Goal: Transaction & Acquisition: Book appointment/travel/reservation

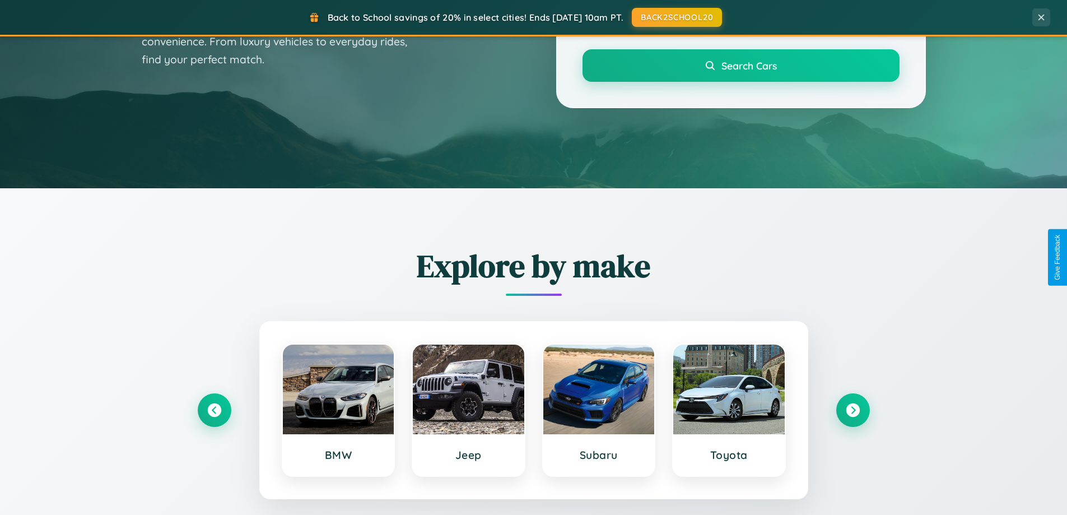
scroll to position [771, 0]
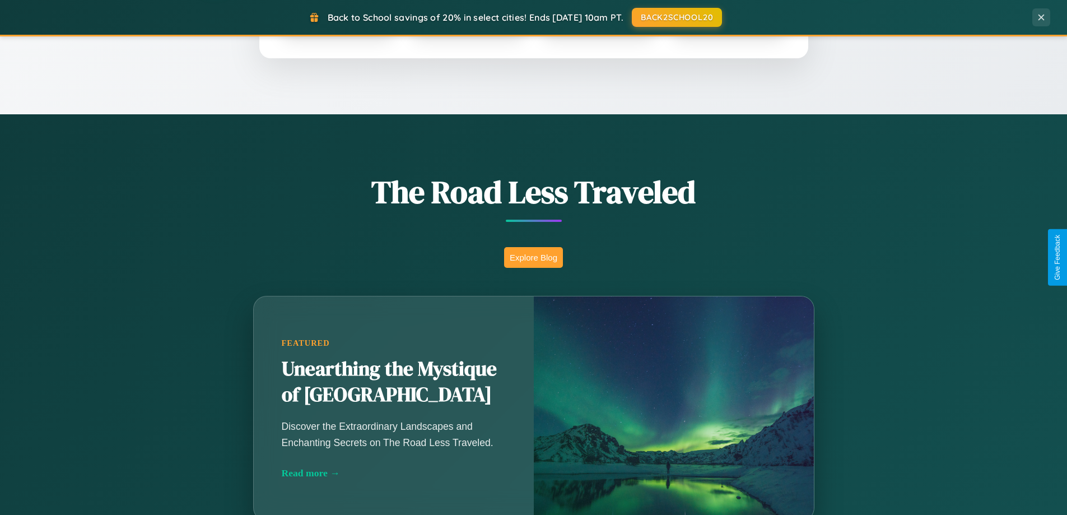
click at [533, 257] on button "Explore Blog" at bounding box center [533, 257] width 59 height 21
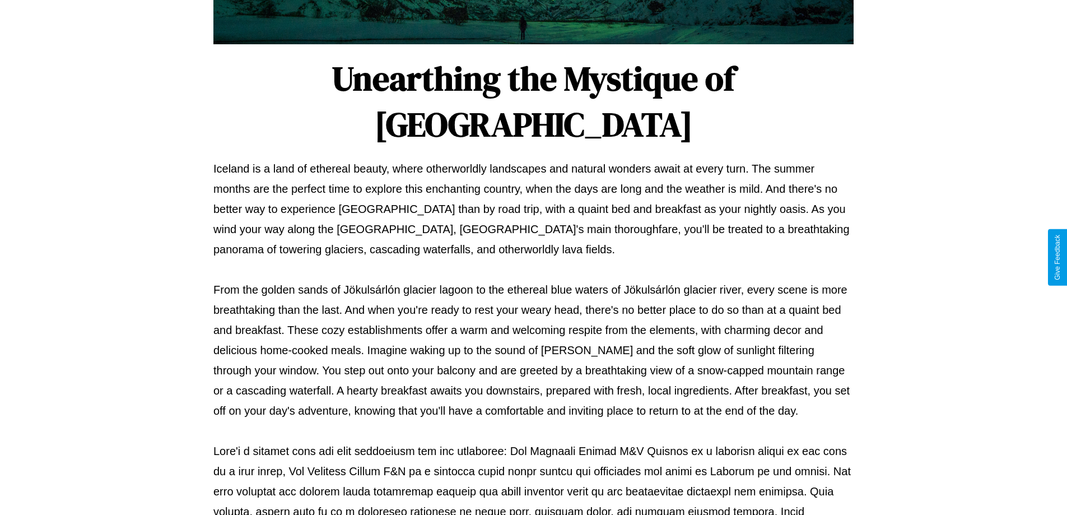
scroll to position [362, 0]
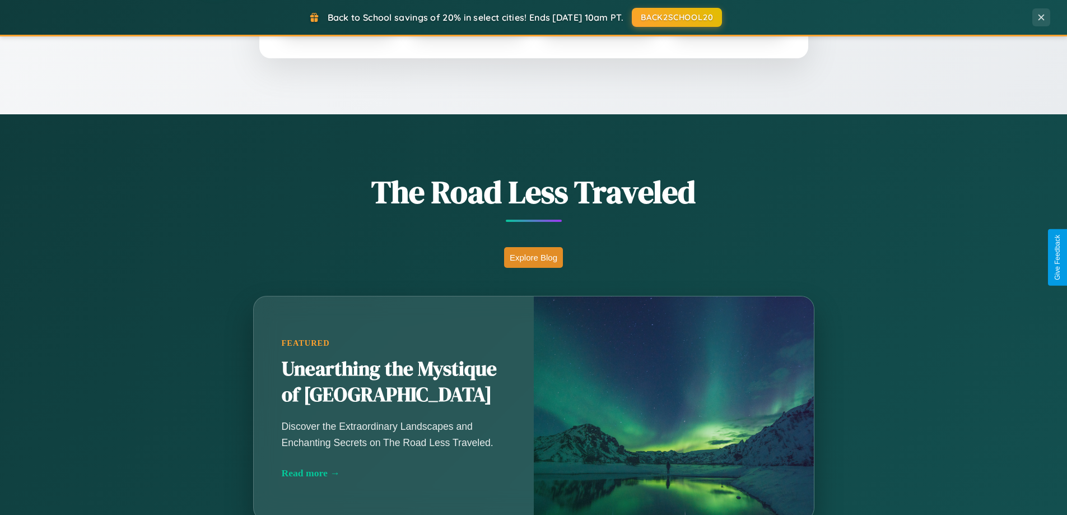
scroll to position [483, 0]
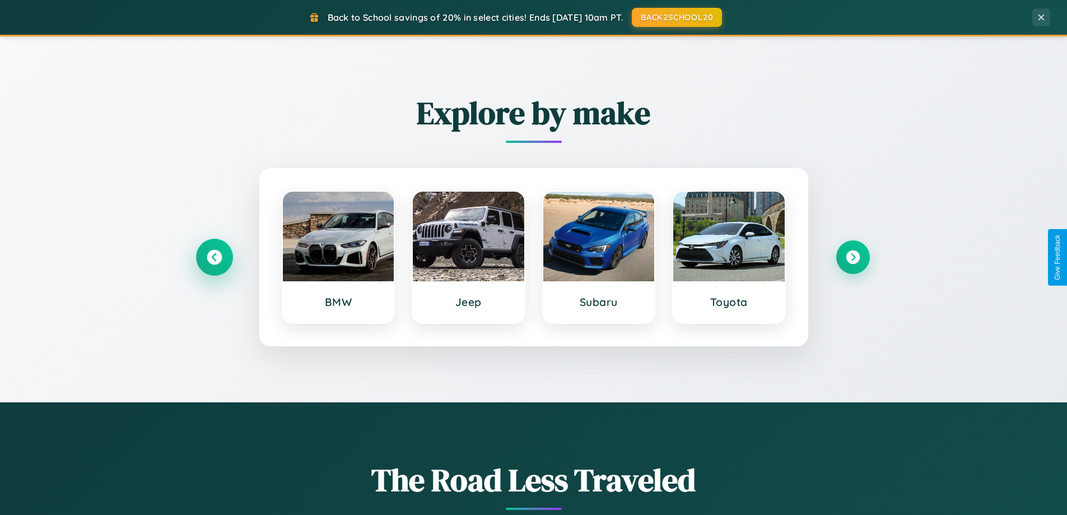
click at [214, 257] on icon at bounding box center [214, 257] width 15 height 15
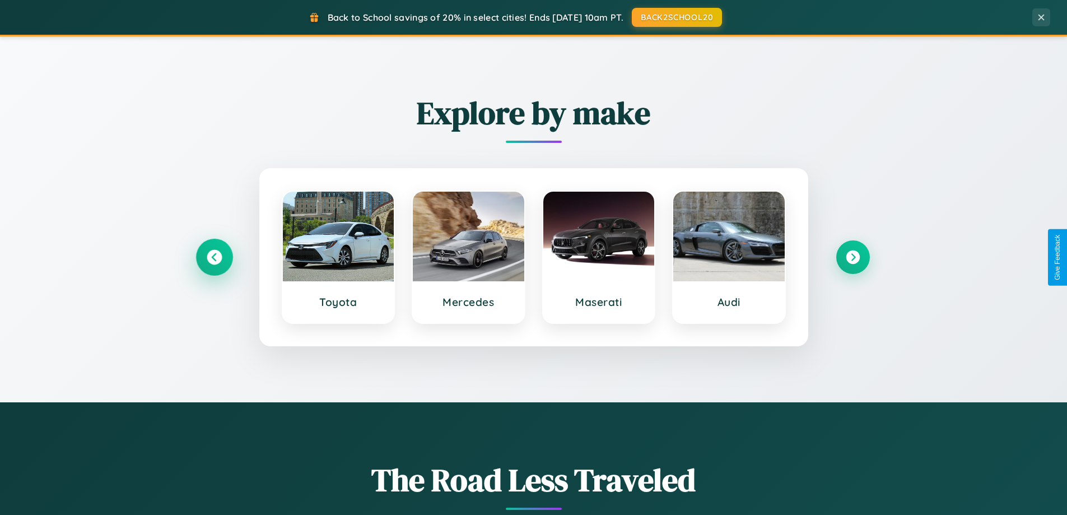
click at [214, 257] on icon at bounding box center [214, 257] width 15 height 15
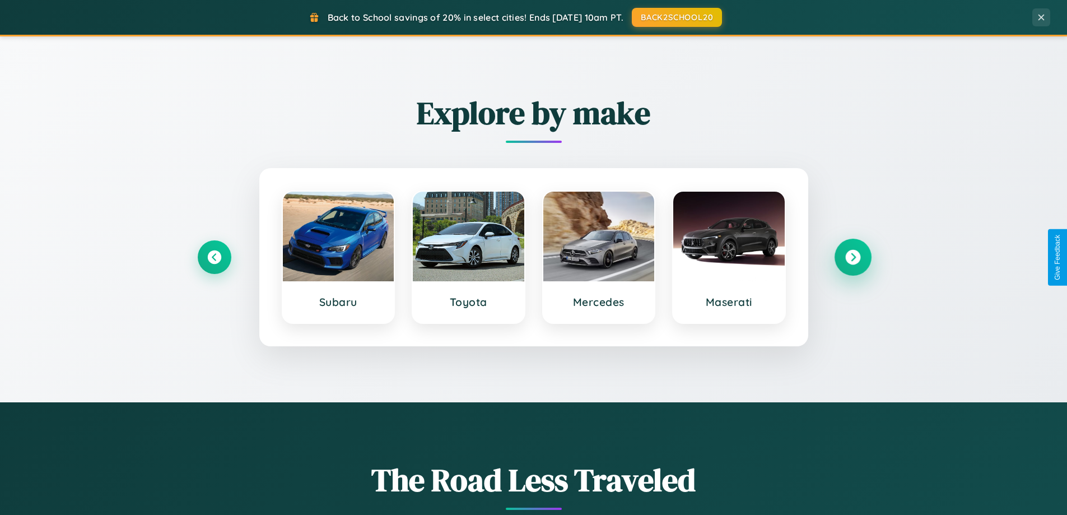
click at [852, 257] on icon at bounding box center [852, 257] width 15 height 15
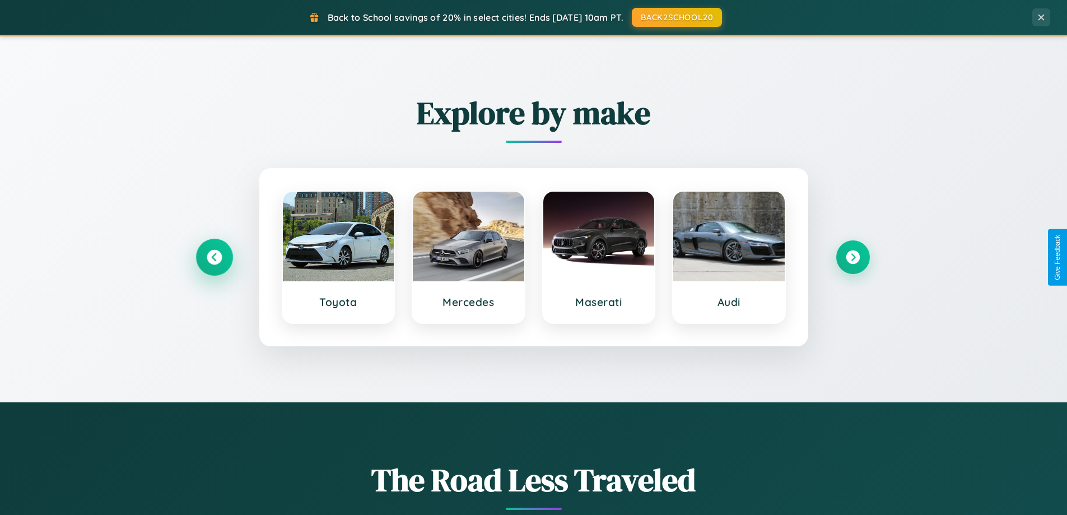
click at [214, 257] on icon at bounding box center [214, 257] width 15 height 15
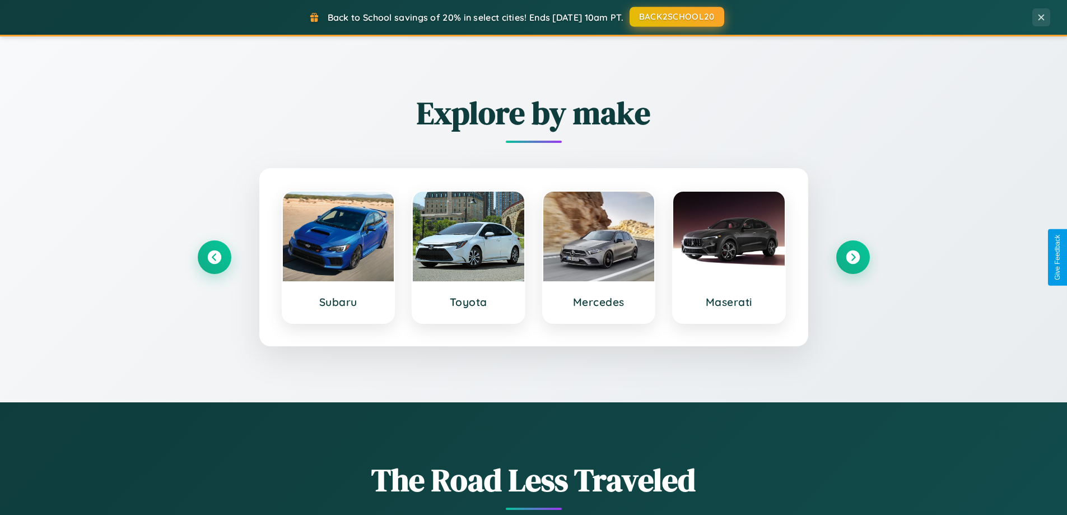
click at [676, 17] on button "BACK2SCHOOL20" at bounding box center [677, 17] width 95 height 20
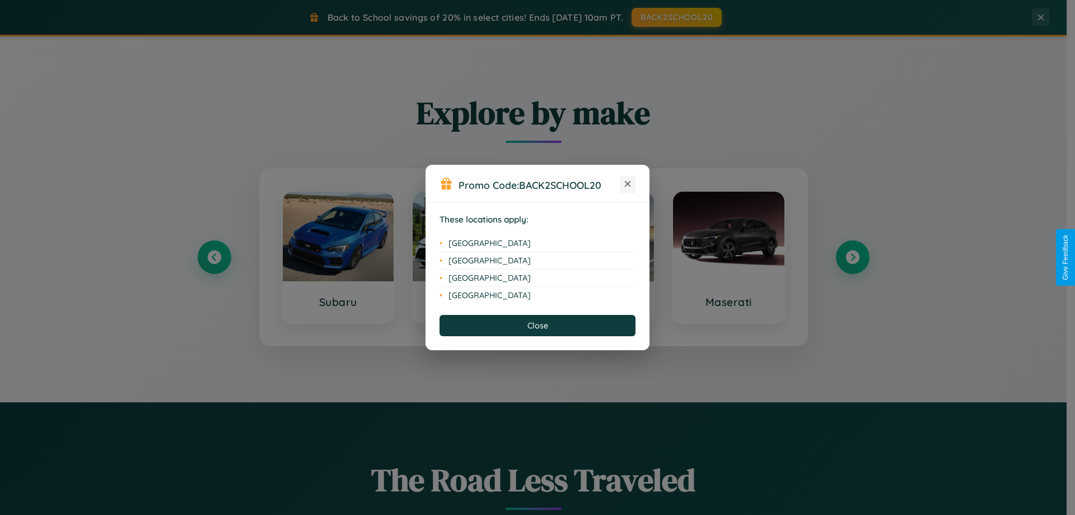
click at [628, 184] on icon at bounding box center [628, 184] width 6 height 6
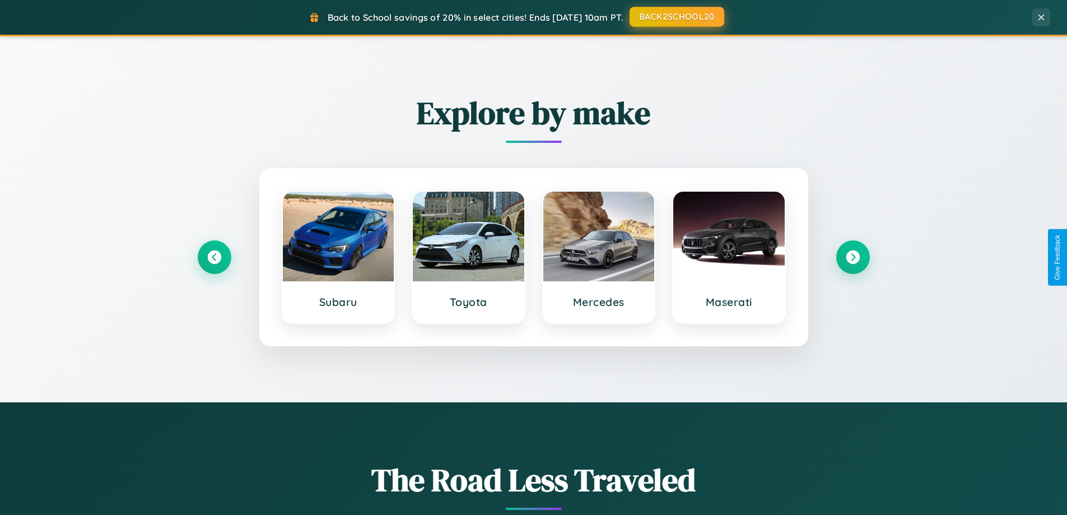
click at [676, 17] on button "BACK2SCHOOL20" at bounding box center [677, 17] width 95 height 20
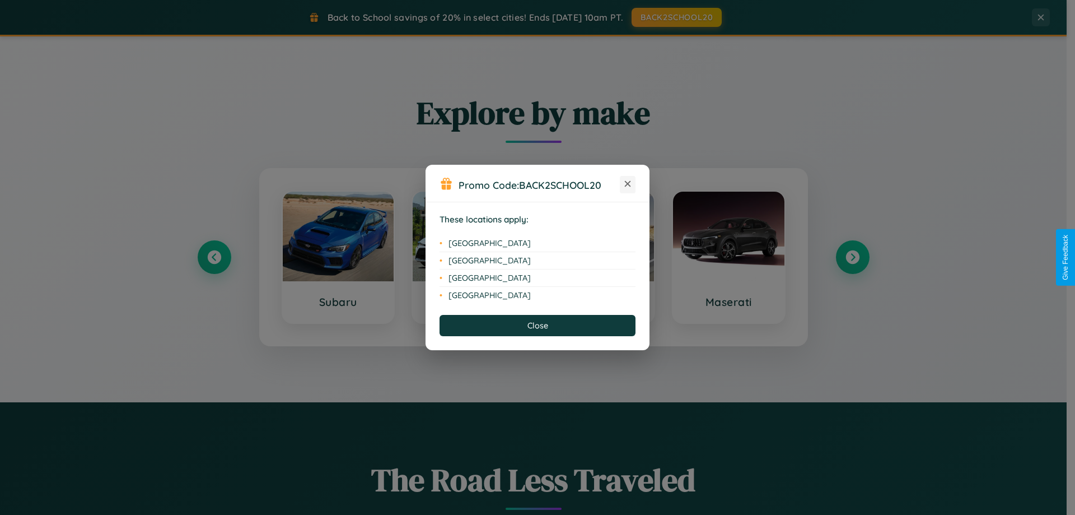
click at [628, 184] on icon at bounding box center [628, 184] width 6 height 6
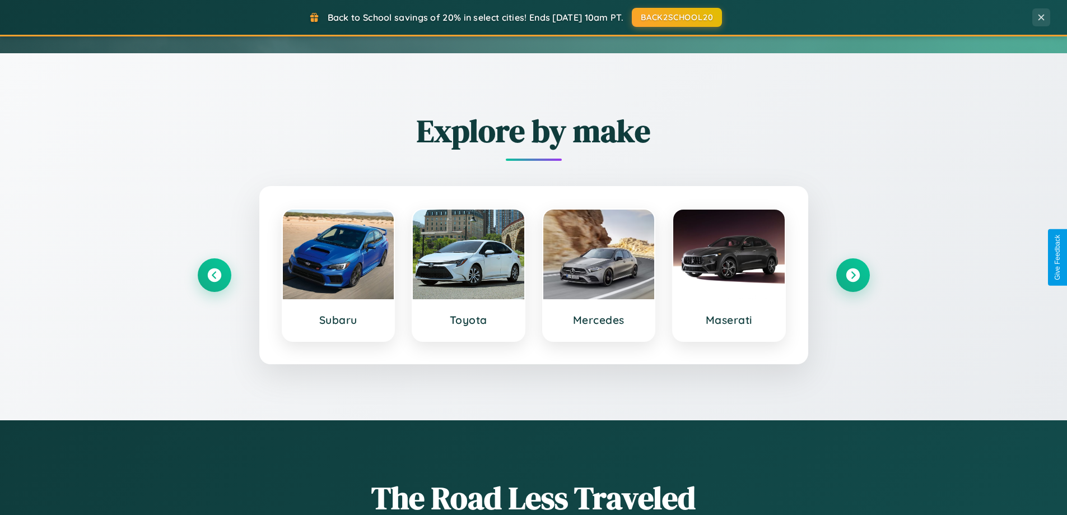
scroll to position [33, 0]
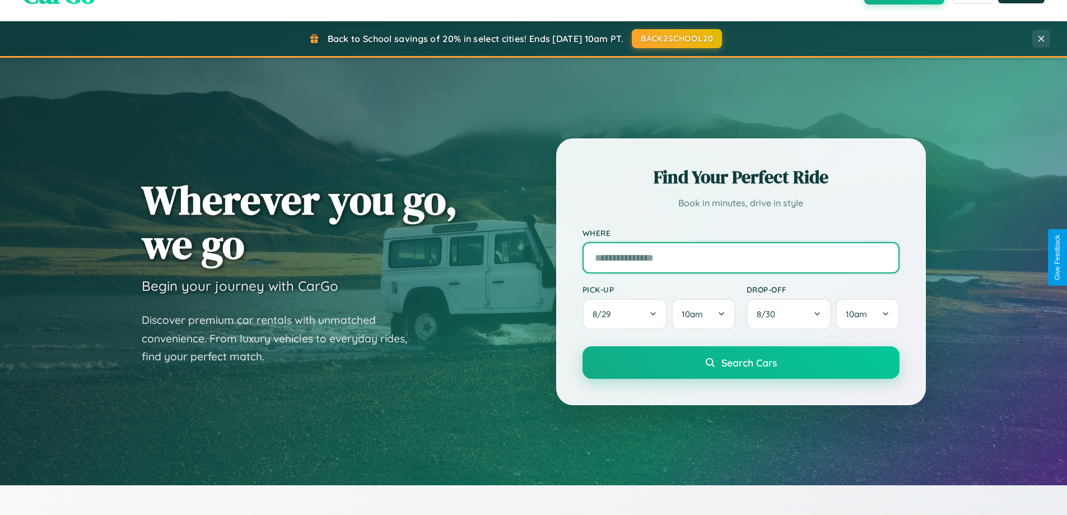
click at [740, 257] on input "text" at bounding box center [741, 257] width 317 height 31
type input "**********"
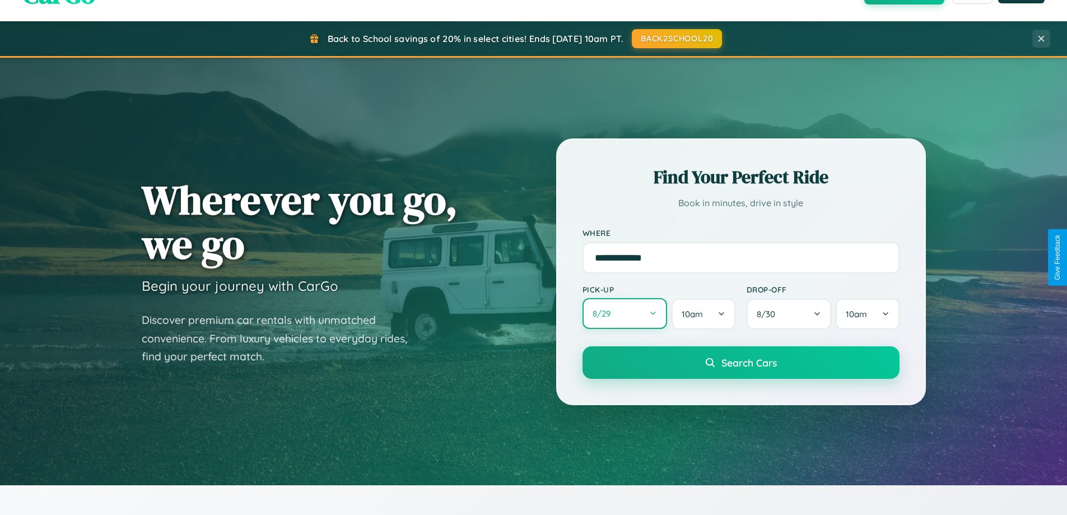
click at [625, 314] on button "8 / 29" at bounding box center [625, 313] width 85 height 31
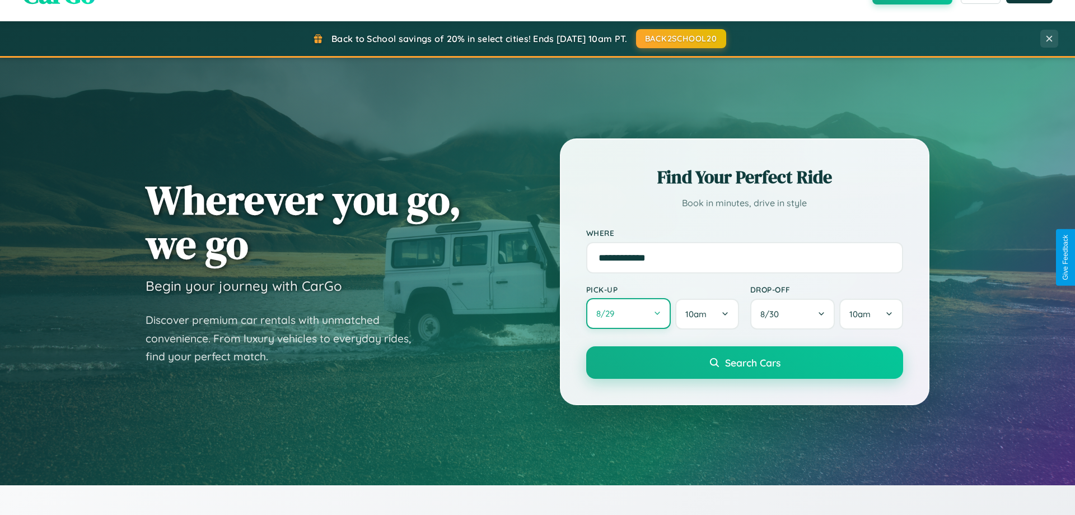
select select "*"
select select "****"
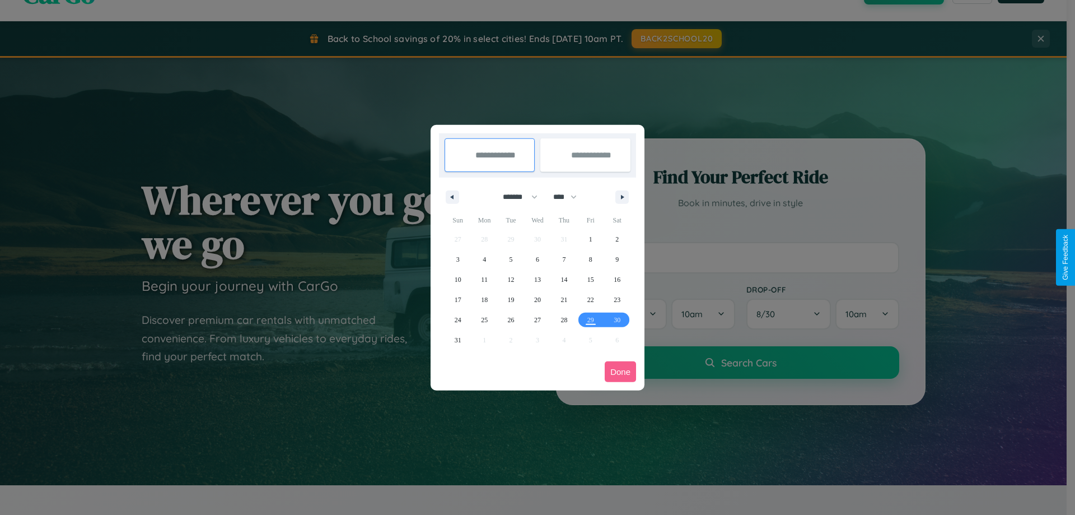
drag, startPoint x: 515, startPoint y: 197, endPoint x: 538, endPoint y: 225, distance: 35.9
click at [515, 197] on select "******* ******** ***** ***** *** **** **** ****** ********* ******* ******** **…" at bounding box center [519, 197] width 48 height 18
select select "*"
click at [570, 197] on select "**** **** **** **** **** **** **** **** **** **** **** **** **** **** **** ****…" at bounding box center [565, 197] width 34 height 18
select select "****"
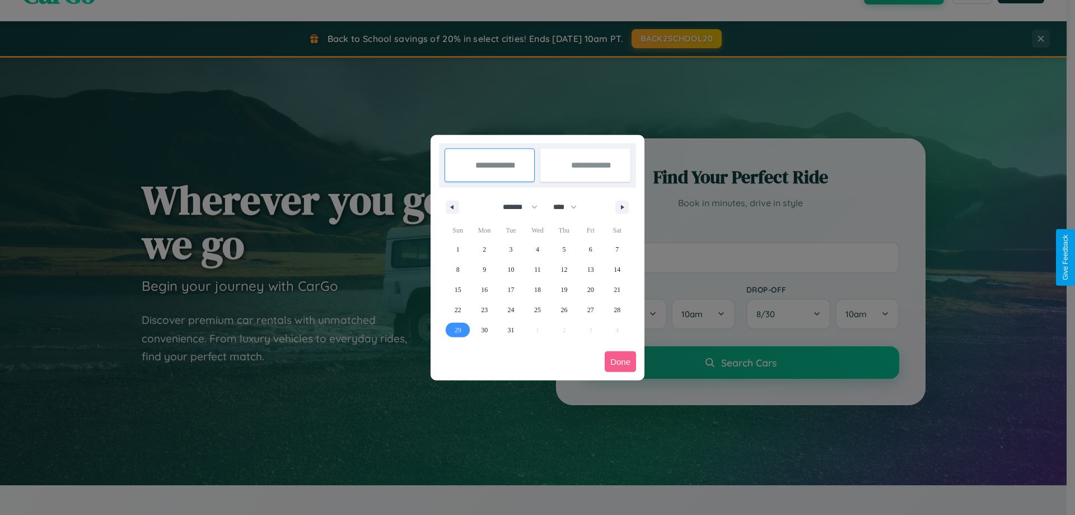
click at [458, 329] on span "29" at bounding box center [458, 330] width 7 height 20
type input "**********"
click at [622, 207] on icon "button" at bounding box center [625, 207] width 6 height 4
select select "*"
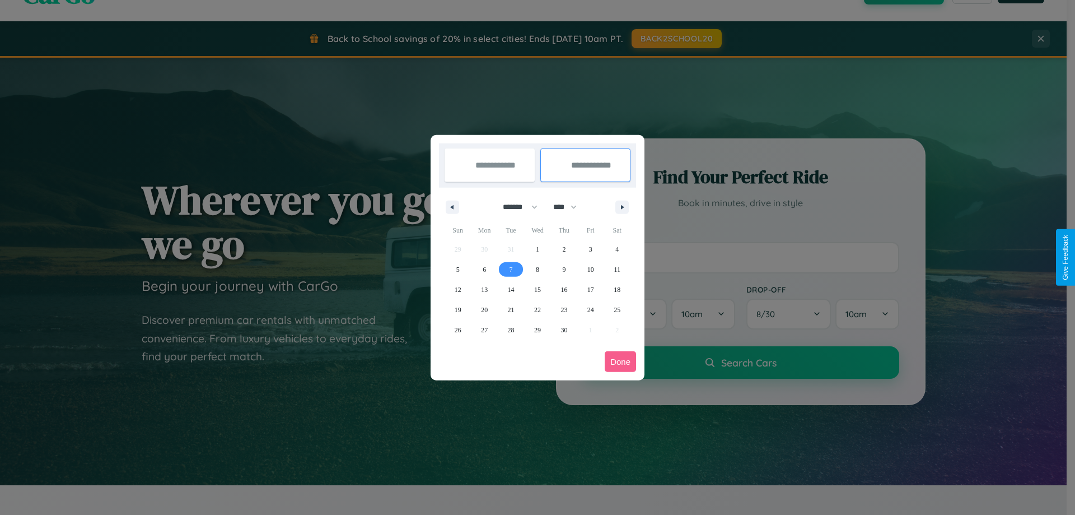
click at [511, 269] on span "7" at bounding box center [511, 269] width 3 height 20
type input "**********"
select select "*"
click at [621, 361] on button "Done" at bounding box center [620, 361] width 31 height 21
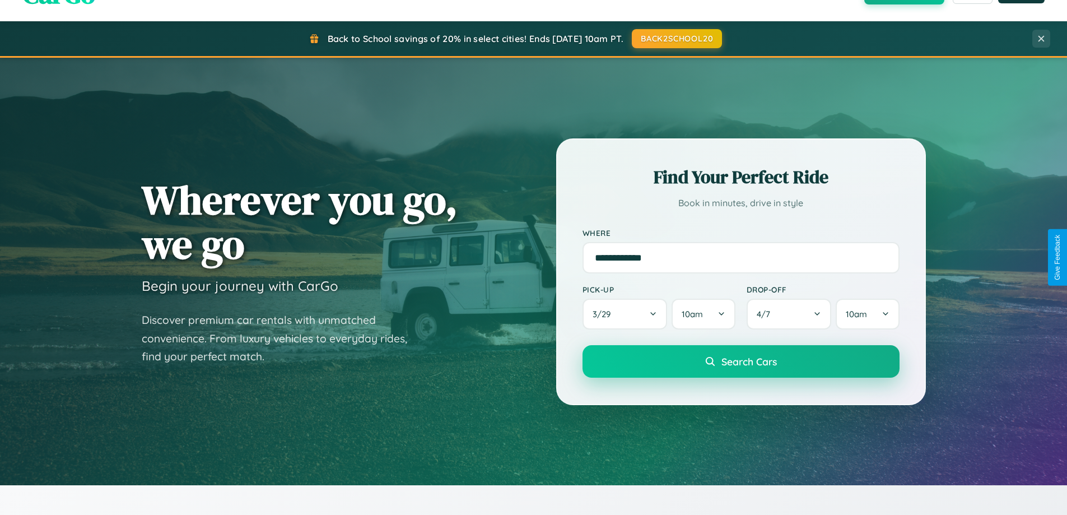
click at [740, 361] on span "Search Cars" at bounding box center [748, 361] width 55 height 12
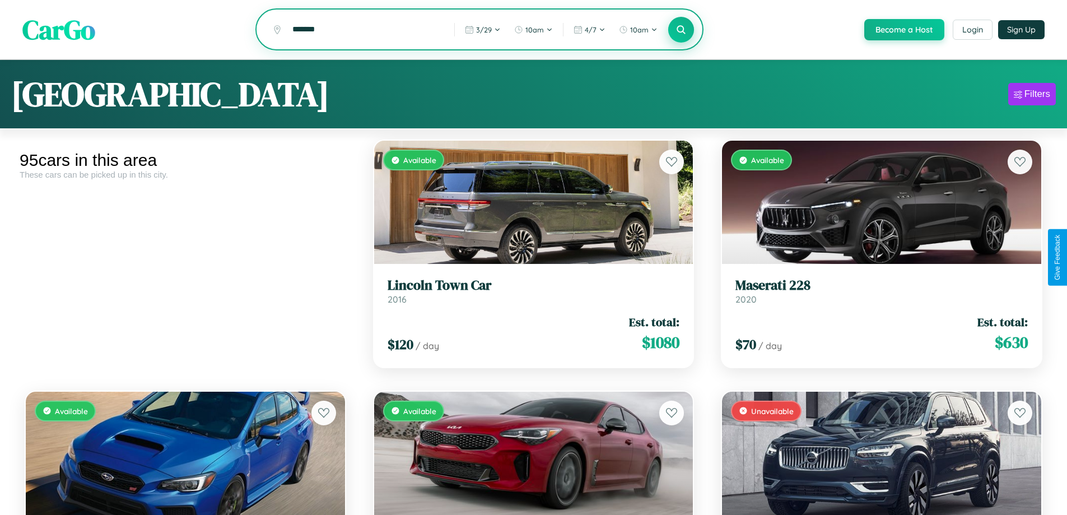
click at [681, 30] on icon at bounding box center [681, 29] width 11 height 11
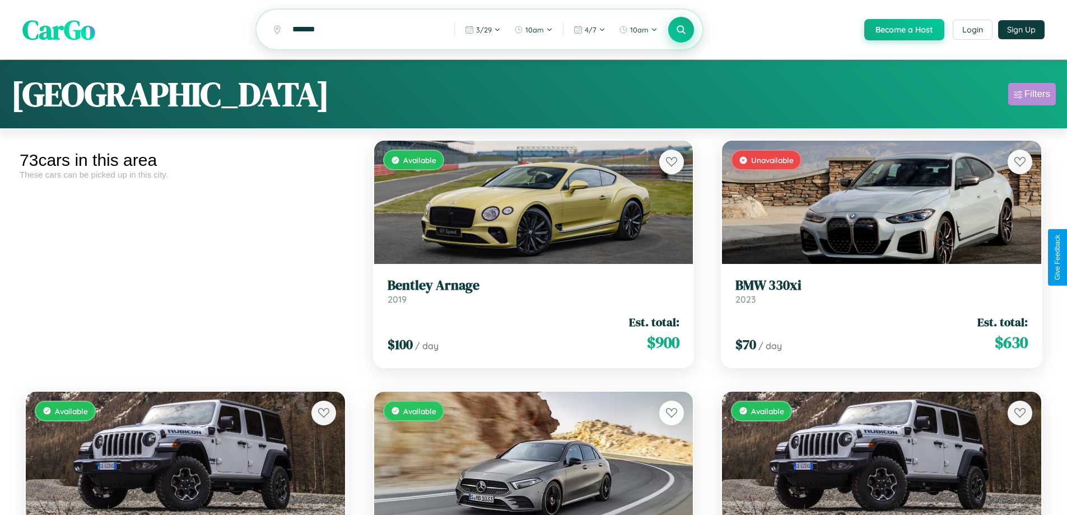
click at [1032, 96] on div "Filters" at bounding box center [1037, 93] width 26 height 11
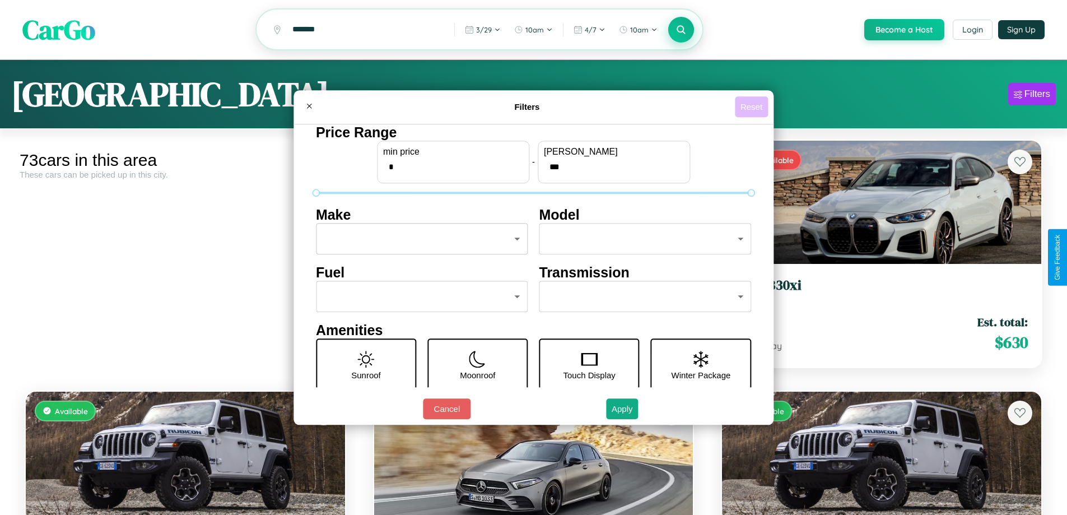
click at [753, 106] on button "Reset" at bounding box center [751, 106] width 33 height 21
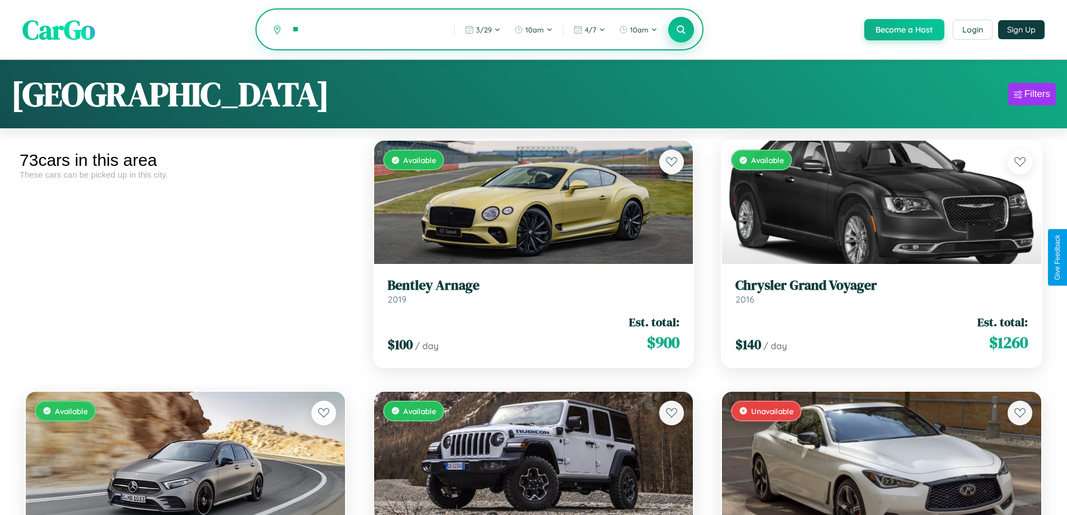
type input "*"
type input "******"
click at [681, 30] on icon at bounding box center [681, 29] width 11 height 11
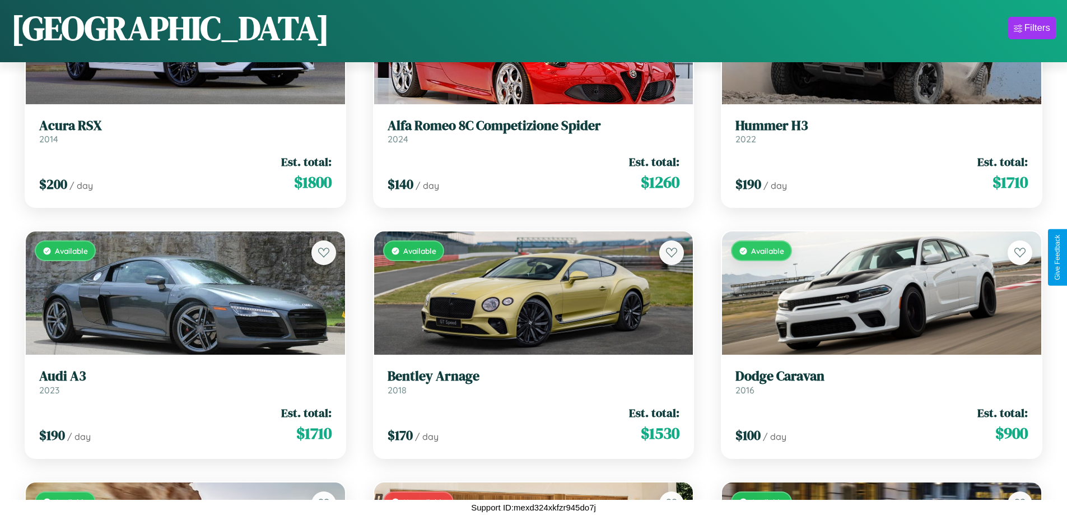
scroll to position [4422, 0]
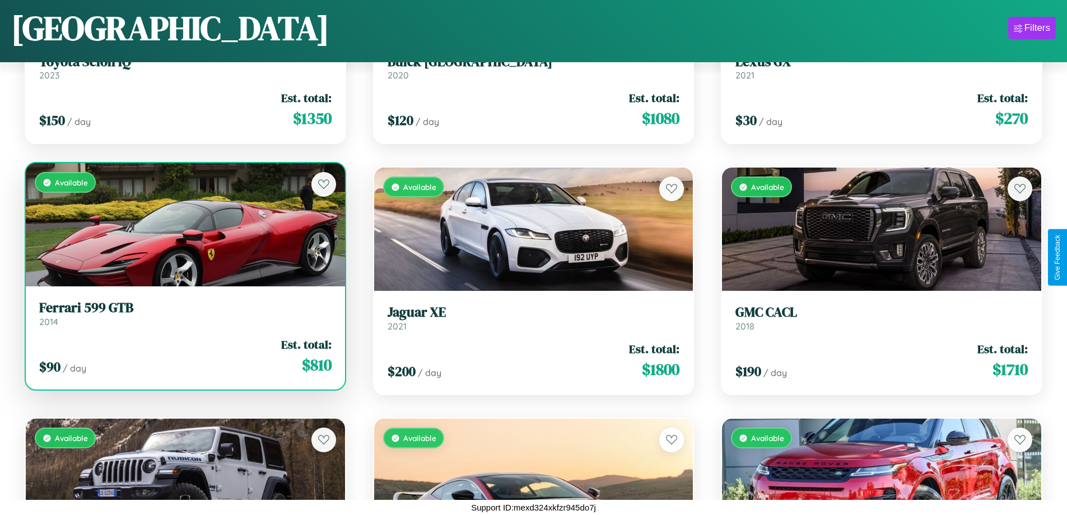
click at [184, 314] on h3 "Ferrari 599 GTB" at bounding box center [185, 308] width 292 height 16
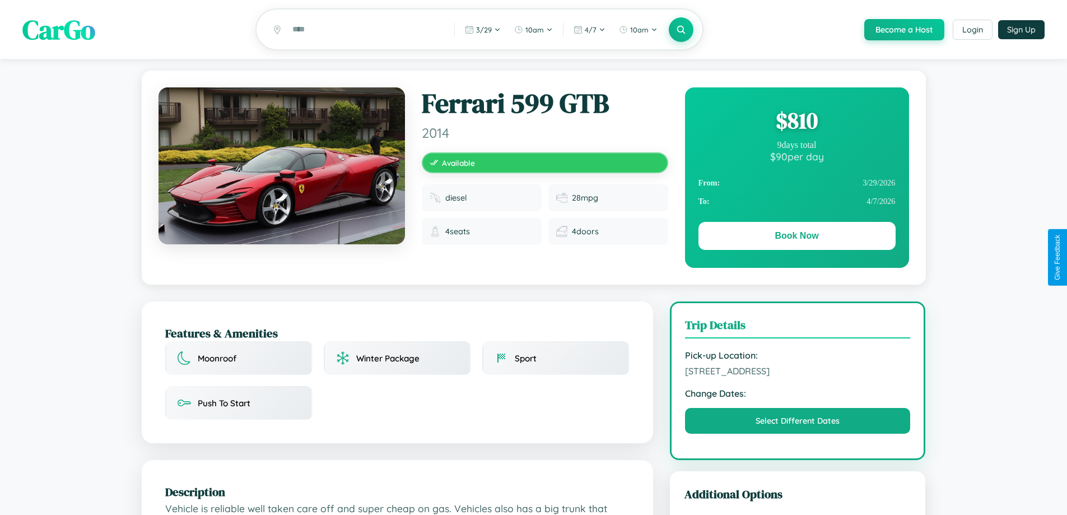
click at [796, 122] on div "$ 810" at bounding box center [796, 120] width 197 height 30
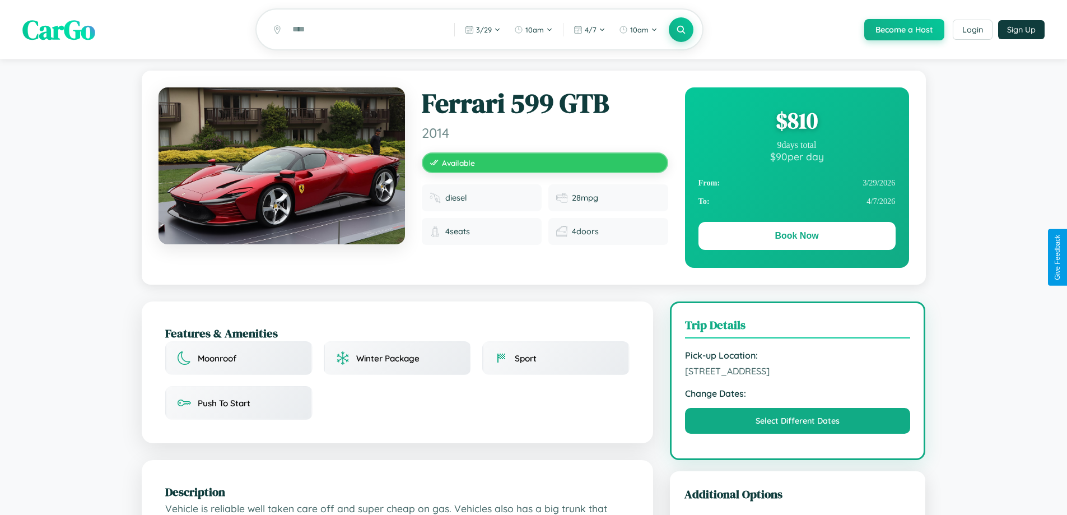
click at [796, 122] on div "$ 810" at bounding box center [796, 120] width 197 height 30
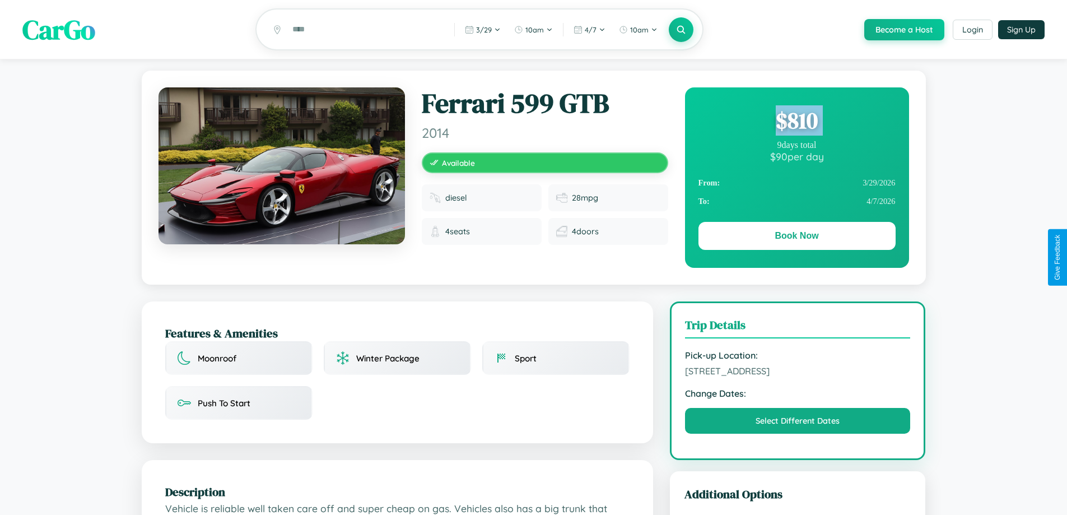
click at [796, 122] on div "$ 810" at bounding box center [796, 120] width 197 height 30
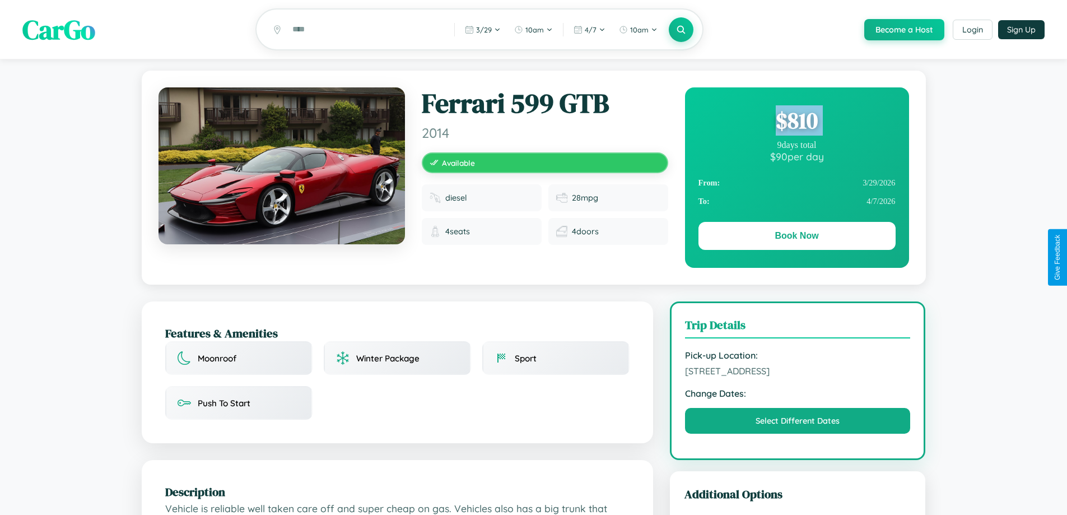
click at [796, 122] on div "$ 810" at bounding box center [796, 120] width 197 height 30
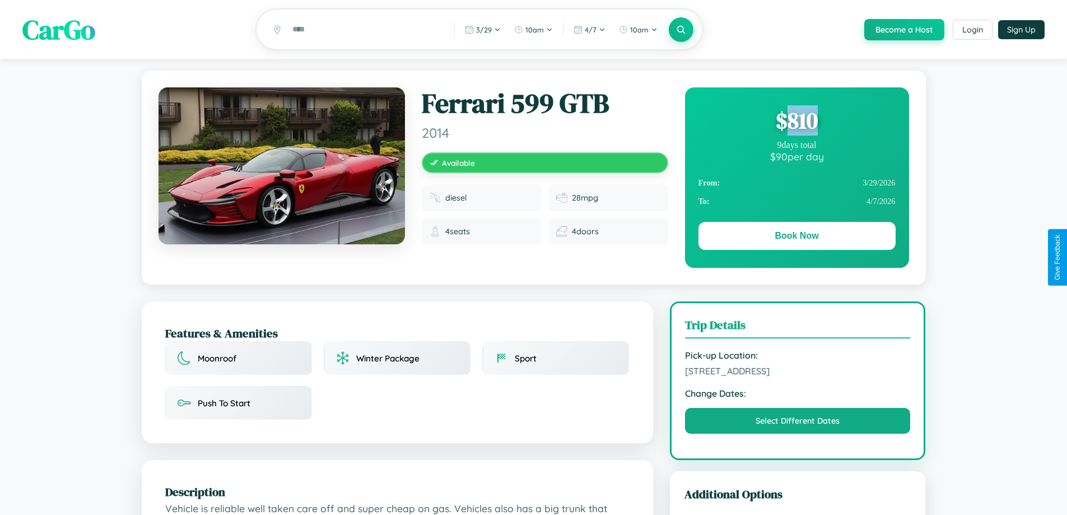
click at [796, 122] on div "$ 810" at bounding box center [796, 120] width 197 height 30
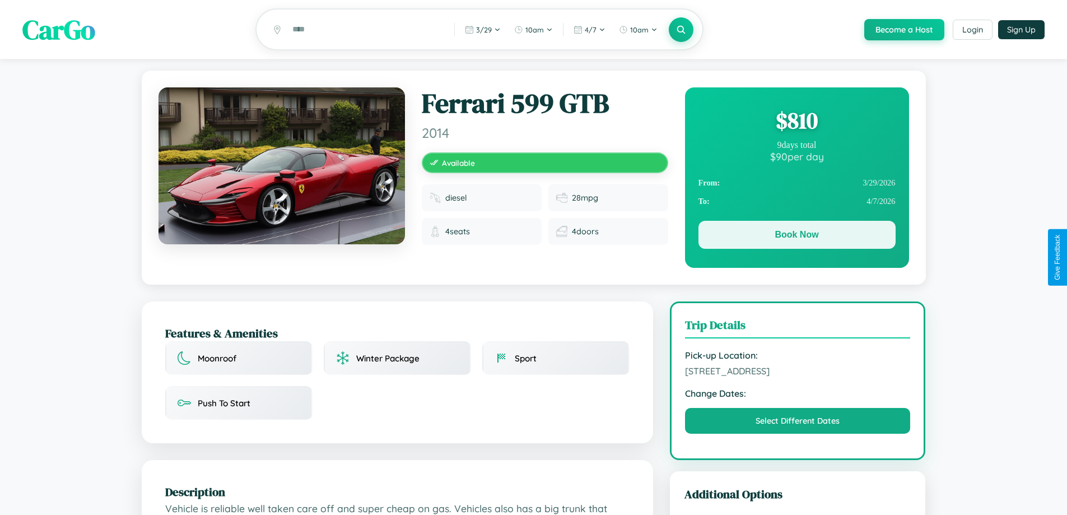
click at [796, 237] on button "Book Now" at bounding box center [796, 235] width 197 height 28
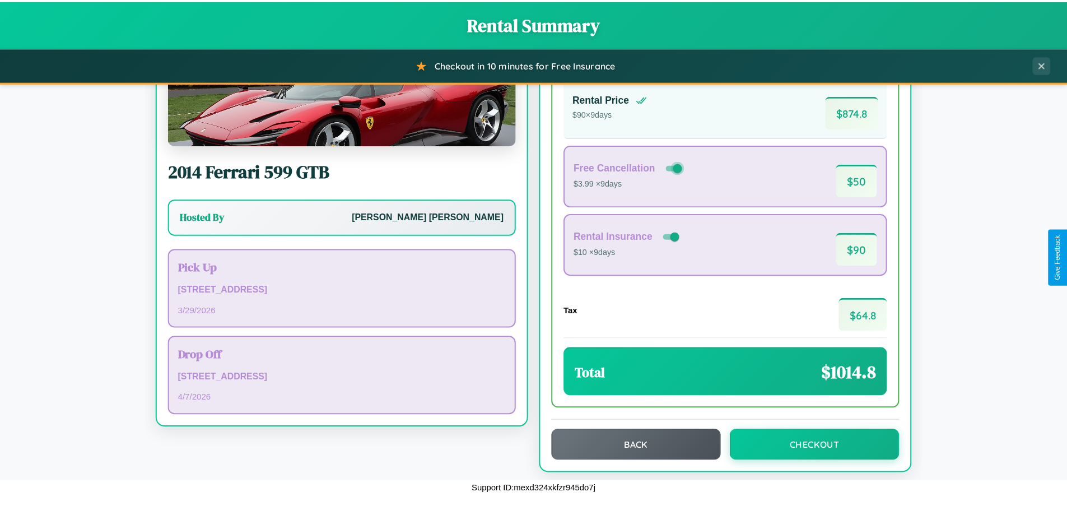
scroll to position [77, 0]
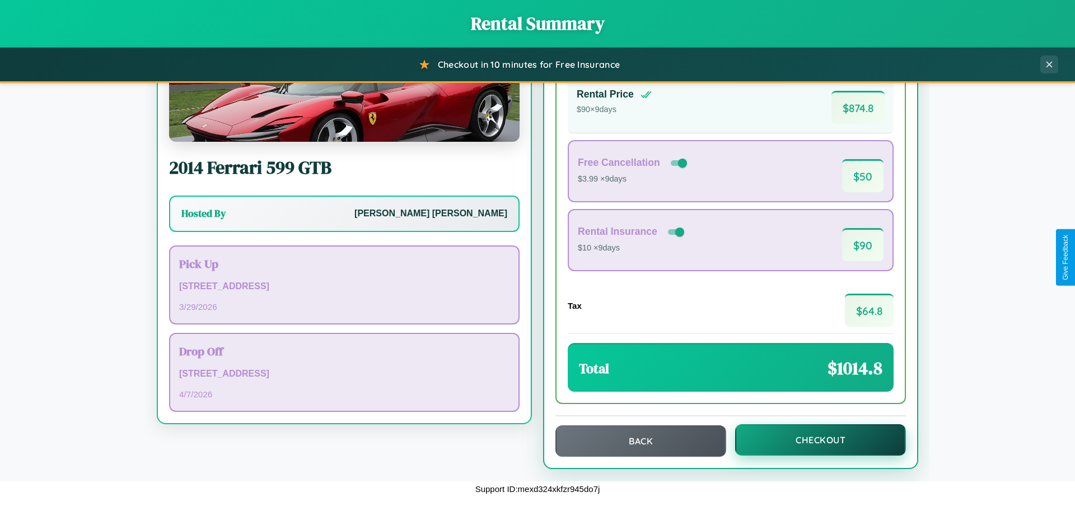
click at [813, 440] on button "Checkout" at bounding box center [820, 439] width 171 height 31
